Goal: Communication & Community: Ask a question

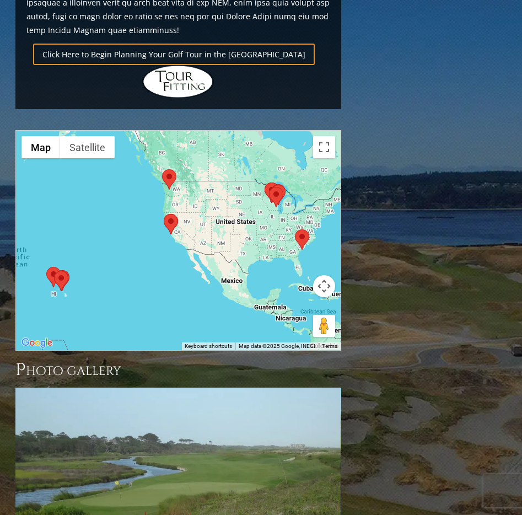
scroll to position [879, 0]
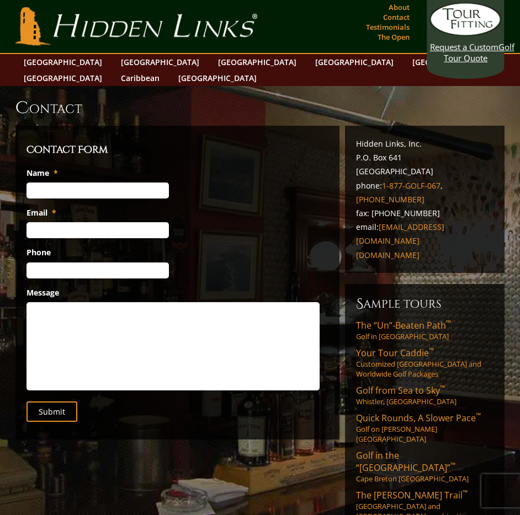
click at [130, 183] on input "Name *" at bounding box center [97, 191] width 142 height 16
type input "Jessica Stewart"
type input "jstewart@truework.com"
type input "(412) 685-3332"
paste textarea "I'm reaching out from Truework on behalf of First Tech Credit Union. We’re tryi…"
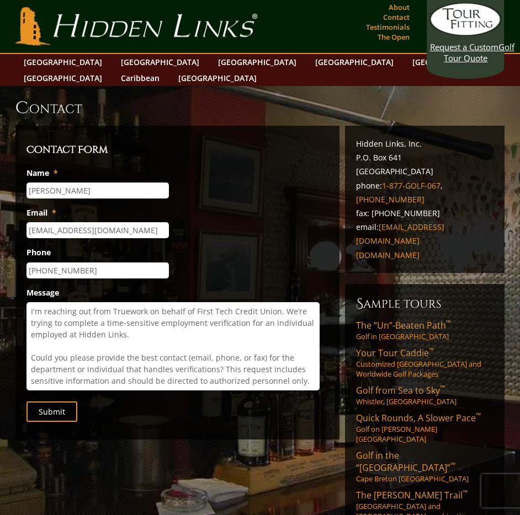
scroll to position [65, 0]
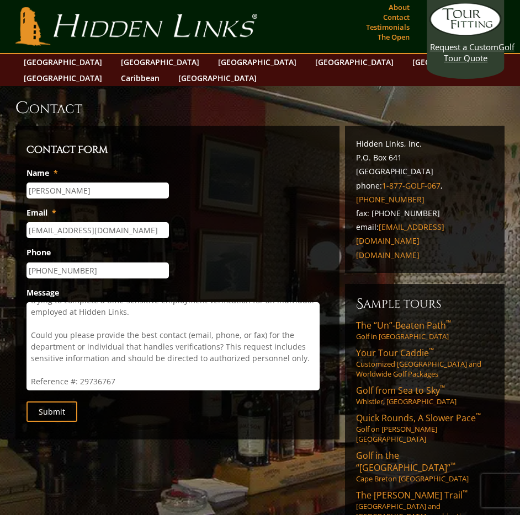
type textarea "I'm reaching out from Truework on behalf of First Tech Credit Union. We’re tryi…"
click at [42, 401] on input "Submit" at bounding box center [51, 411] width 51 height 20
